Goal: Entertainment & Leisure: Consume media (video, audio)

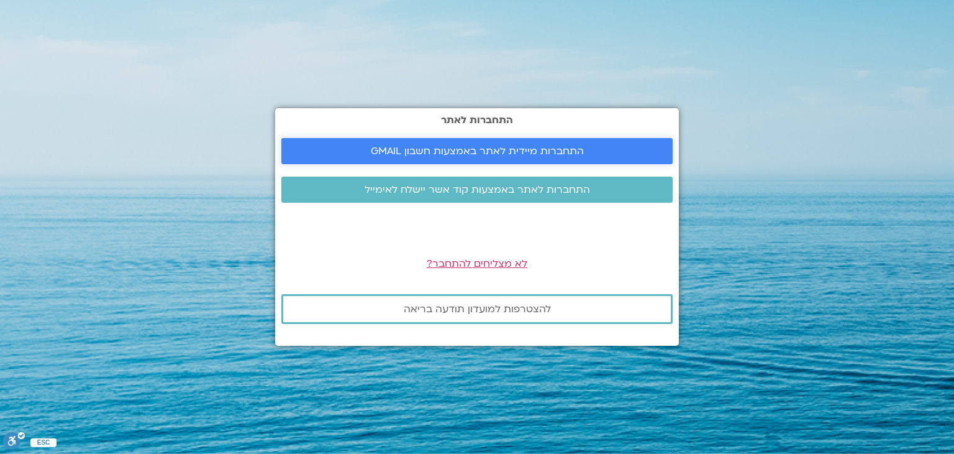
click at [377, 149] on span "התחברות מיידית לאתר באמצעות חשבון GMAIL" at bounding box center [477, 150] width 213 height 11
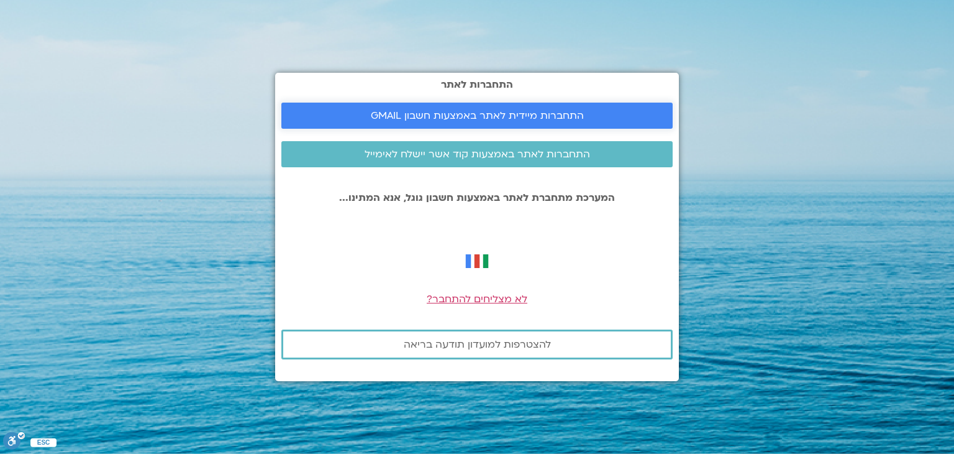
click at [506, 112] on span "התחברות מיידית לאתר באמצעות חשבון GMAIL" at bounding box center [477, 115] width 213 height 11
click at [469, 110] on span "התחברות מיידית לאתר באמצעות חשבון GMAIL" at bounding box center [477, 115] width 213 height 11
click at [477, 114] on span "התחברות מיידית לאתר באמצעות חשבון GMAIL" at bounding box center [477, 115] width 213 height 11
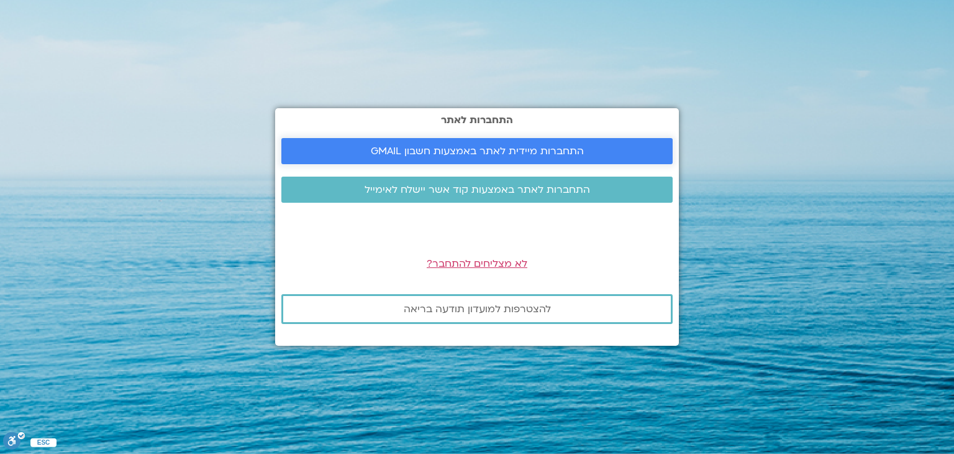
click at [390, 152] on span "התחברות מיידית לאתר באמצעות חשבון GMAIL" at bounding box center [477, 150] width 213 height 11
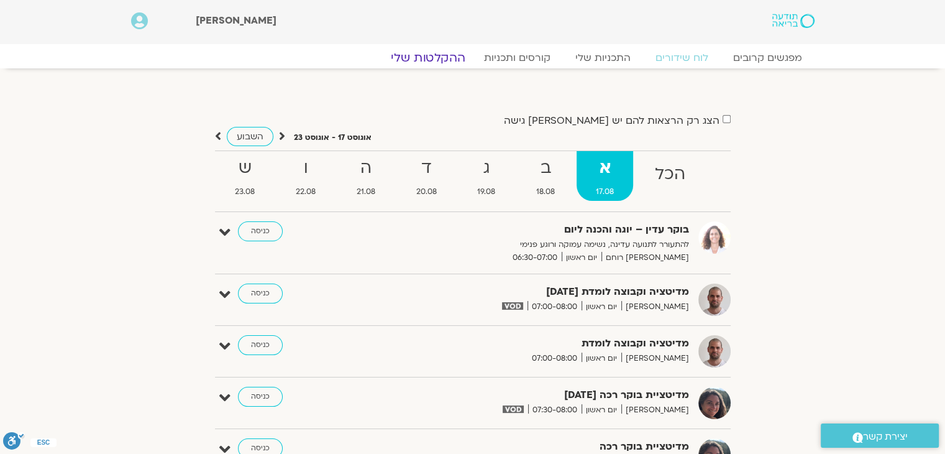
click at [418, 58] on link "ההקלטות שלי" at bounding box center [428, 57] width 104 height 15
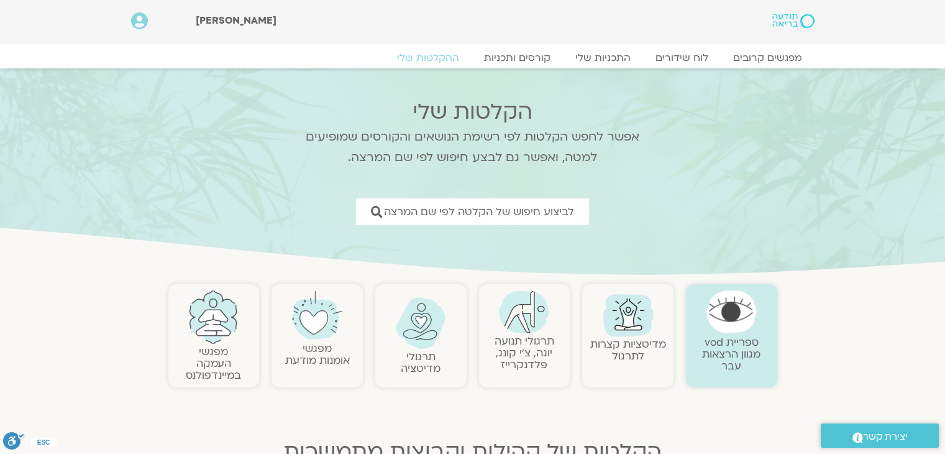
click at [542, 351] on link "תרגולי תנועה יוגה, צ׳י קונג, פלדנקרייז" at bounding box center [525, 353] width 60 height 38
click at [528, 343] on link "תרגולי תנועה יוגה, צ׳י קונג, פלדנקרייז" at bounding box center [525, 353] width 60 height 38
click at [527, 325] on img at bounding box center [524, 311] width 50 height 43
click at [532, 321] on img at bounding box center [524, 311] width 50 height 43
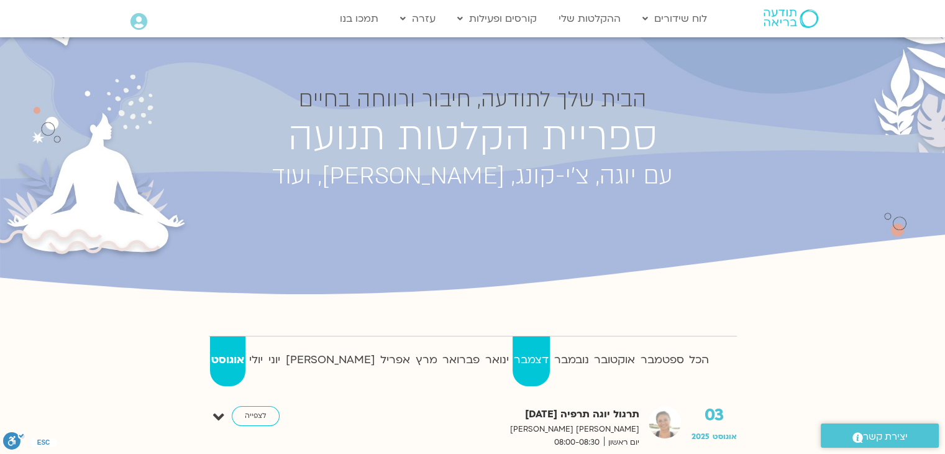
scroll to position [62, 0]
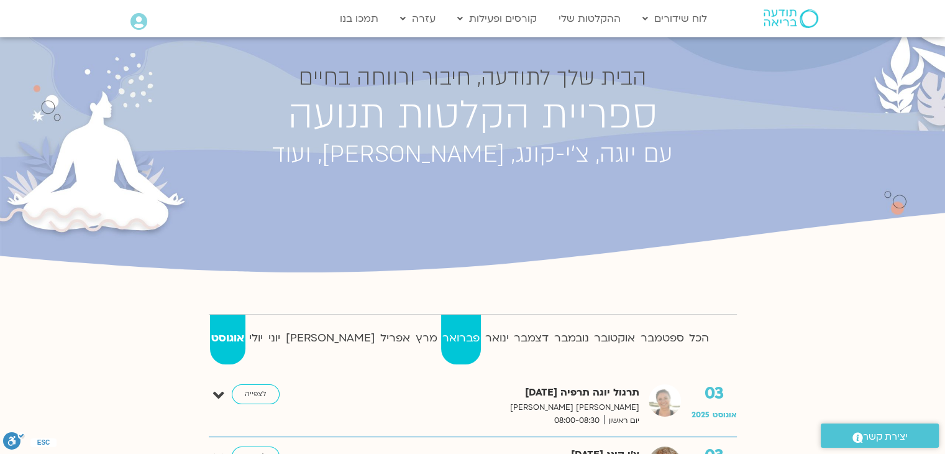
click at [441, 337] on strong "פברואר" at bounding box center [461, 338] width 40 height 19
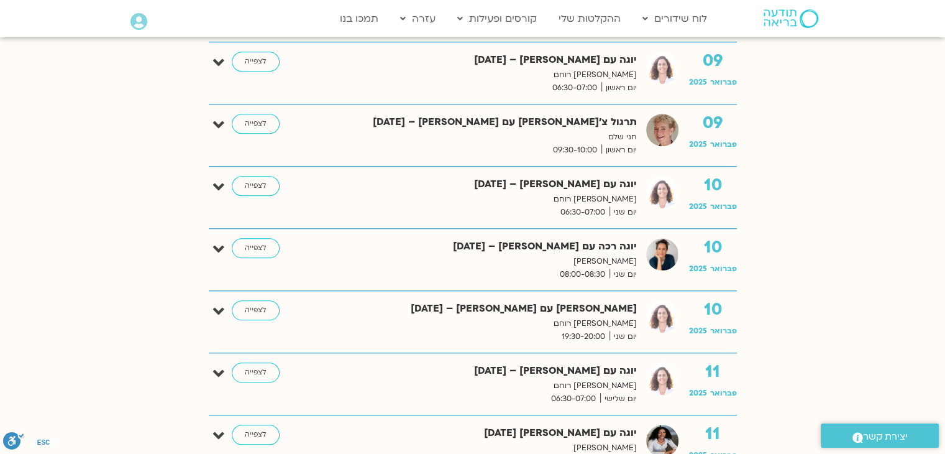
scroll to position [1056, 0]
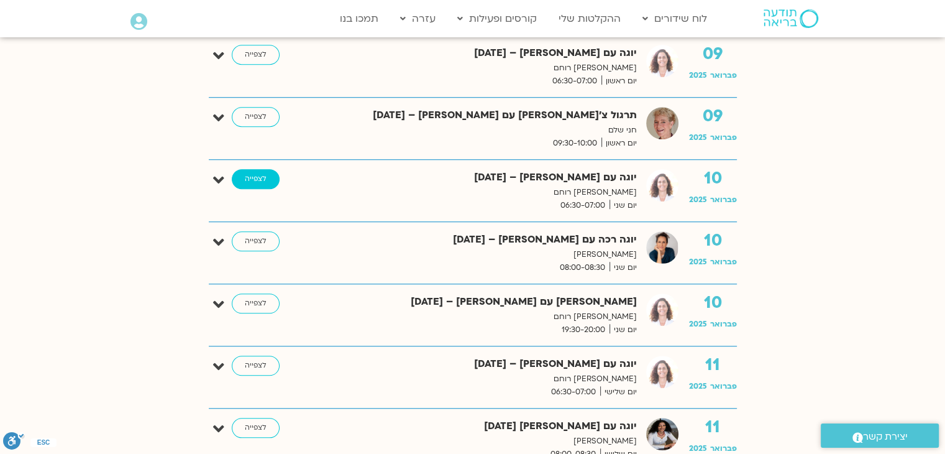
click at [266, 177] on link "לצפייה" at bounding box center [256, 179] width 48 height 20
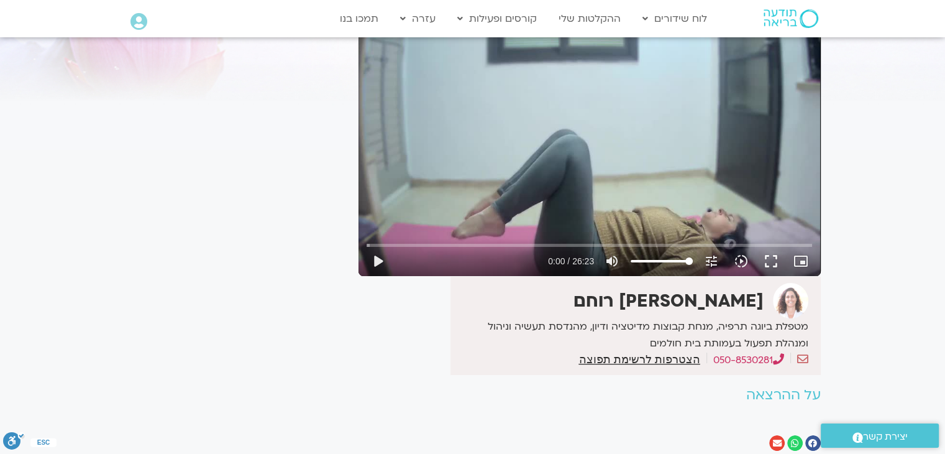
scroll to position [124, 0]
